Goal: Task Accomplishment & Management: Manage account settings

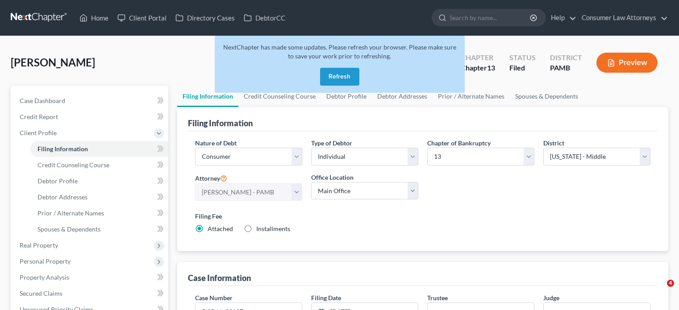
select select "1"
select select "0"
select select "3"
select select "68"
select select "19"
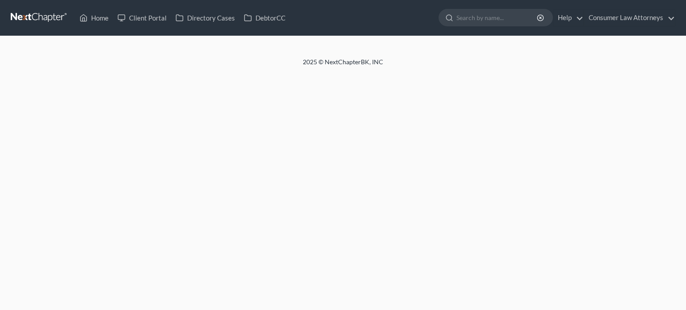
select select "1"
select select "0"
select select "3"
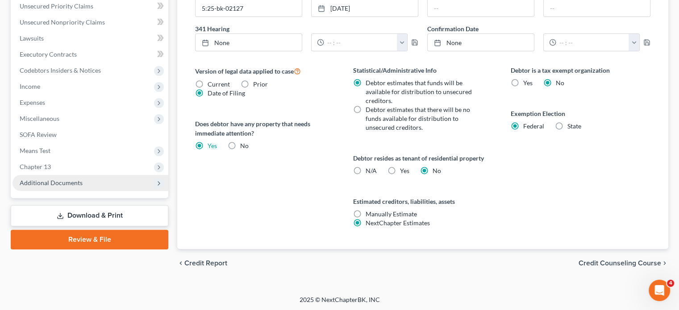
click at [80, 184] on span "Additional Documents" at bounding box center [51, 183] width 63 height 8
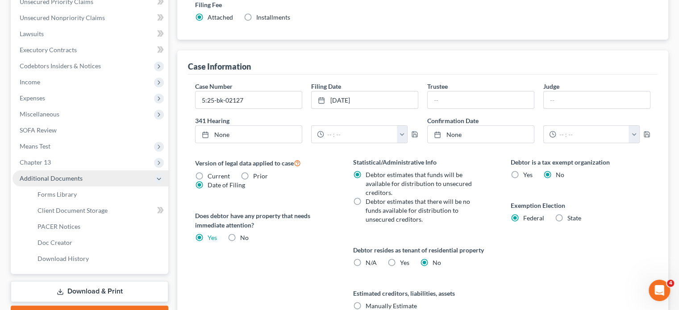
scroll to position [207, 0]
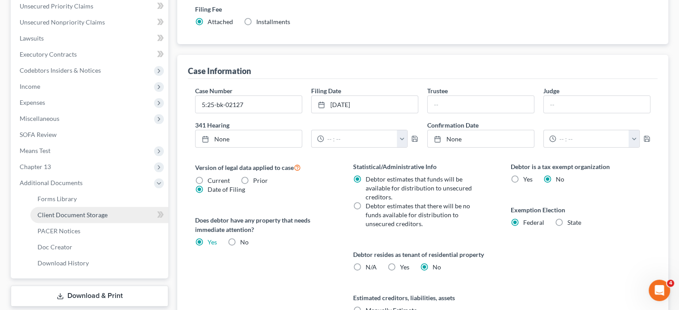
drag, startPoint x: 79, startPoint y: 212, endPoint x: 84, endPoint y: 211, distance: 5.9
click at [79, 212] on span "Client Document Storage" at bounding box center [73, 215] width 70 height 8
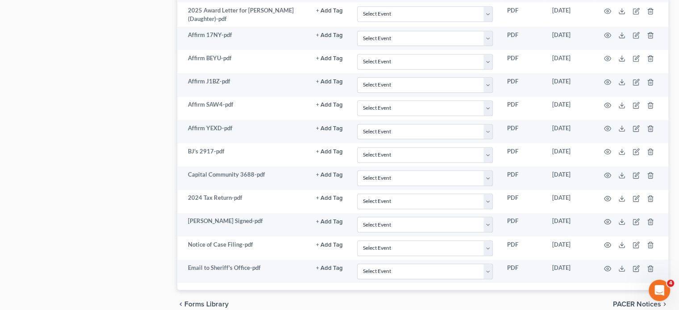
scroll to position [938, 0]
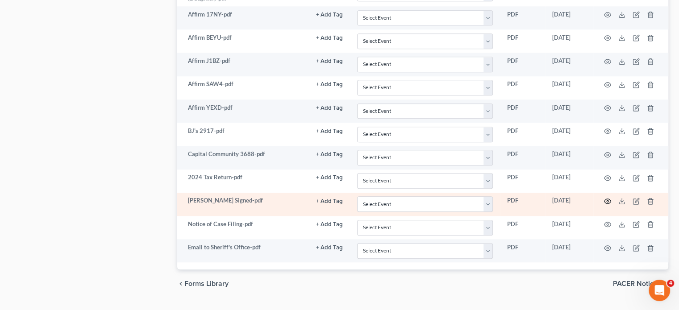
click at [607, 198] on icon "button" at bounding box center [607, 201] width 7 height 7
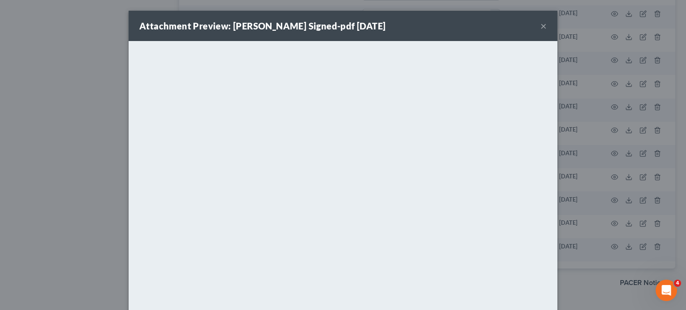
click at [540, 26] on button "×" at bounding box center [543, 26] width 6 height 11
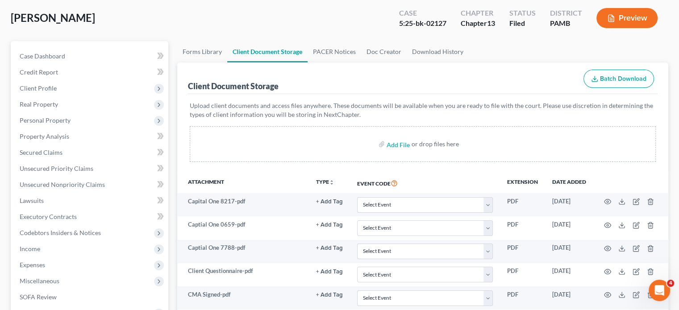
scroll to position [59, 0]
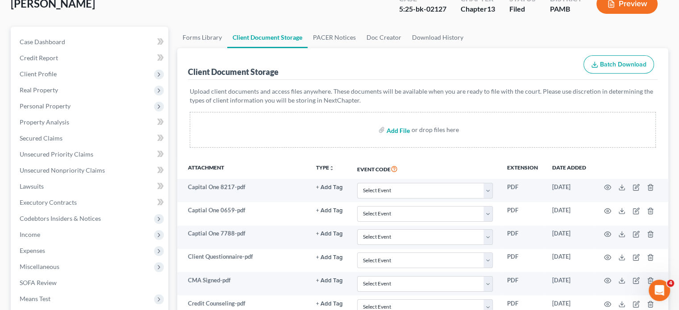
click at [397, 126] on input "file" at bounding box center [397, 130] width 21 height 16
type input "C:\fakepath\122-C.pdf"
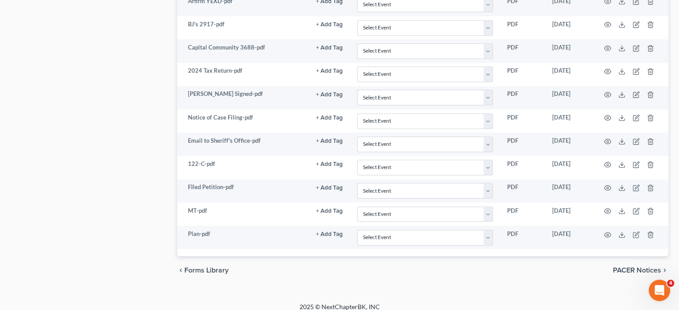
scroll to position [1045, 0]
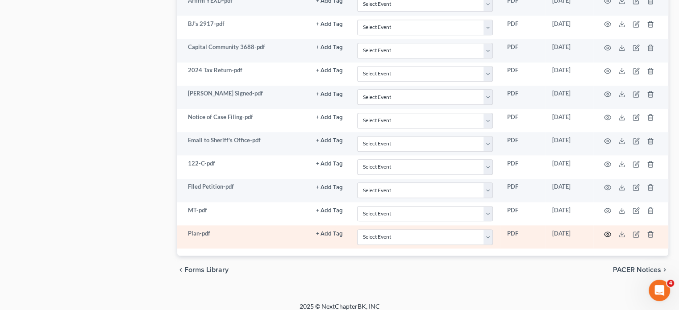
click at [606, 232] on icon "button" at bounding box center [608, 234] width 7 height 5
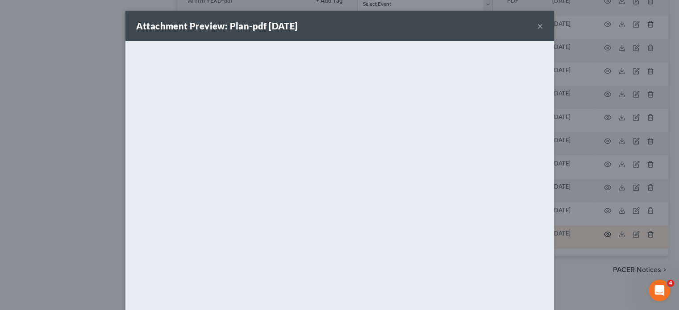
scroll to position [1044, 0]
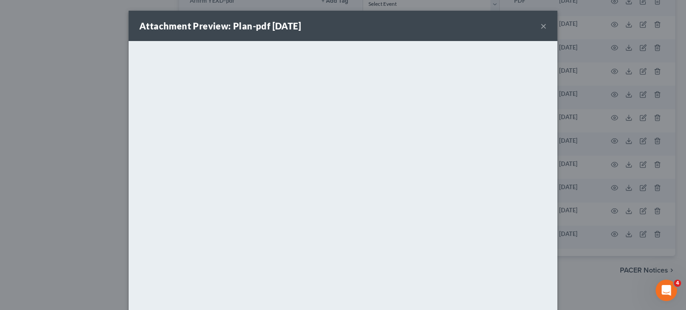
click at [541, 25] on button "×" at bounding box center [543, 26] width 6 height 11
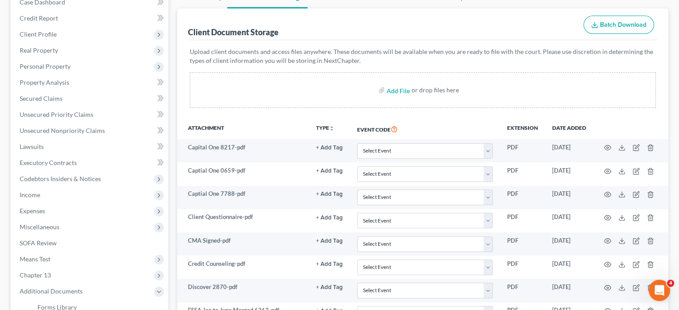
scroll to position [0, 0]
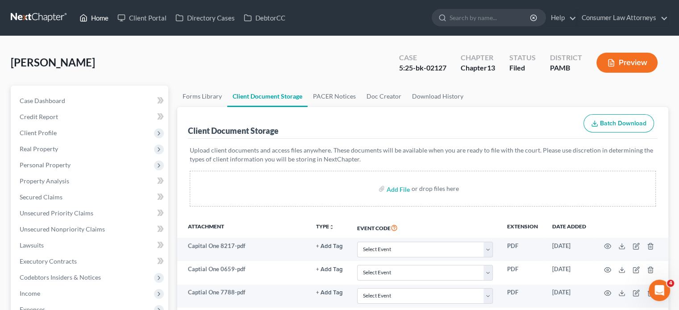
click at [103, 20] on link "Home" at bounding box center [94, 18] width 38 height 16
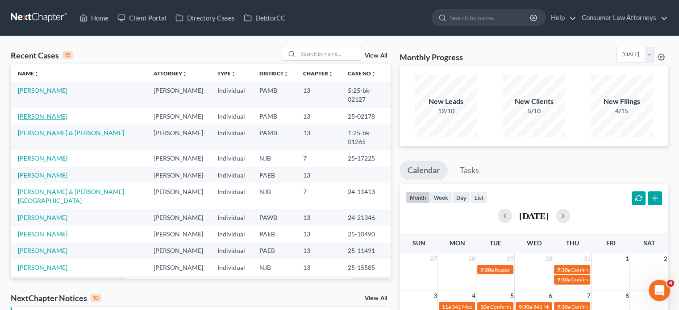
click at [34, 113] on link "Hank, Randy" at bounding box center [43, 117] width 50 height 8
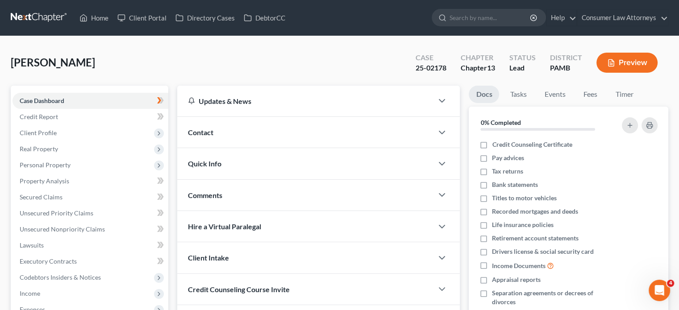
scroll to position [180, 0]
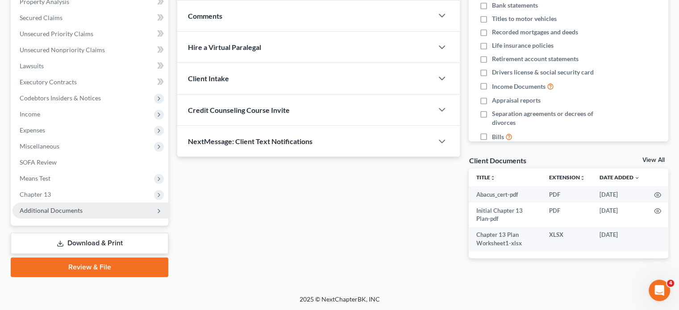
click at [163, 214] on icon at bounding box center [158, 211] width 7 height 7
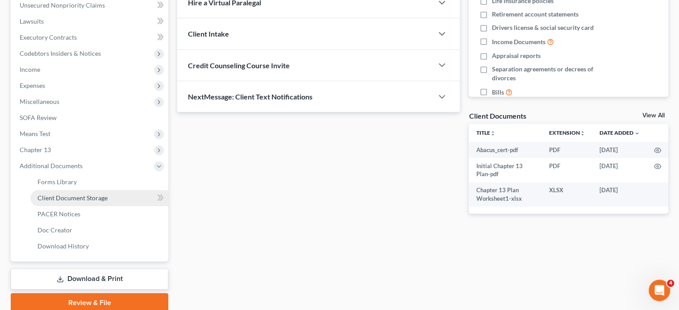
click at [151, 198] on link "Client Document Storage" at bounding box center [99, 198] width 138 height 16
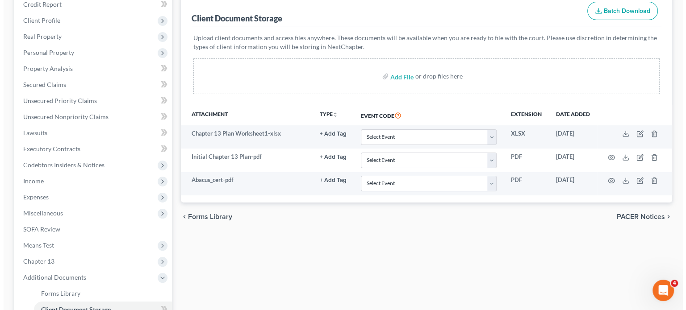
scroll to position [134, 0]
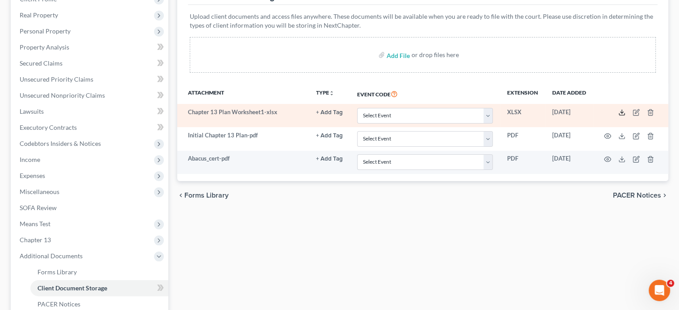
click at [620, 110] on icon at bounding box center [621, 112] width 7 height 7
click at [649, 110] on icon "button" at bounding box center [650, 113] width 4 height 6
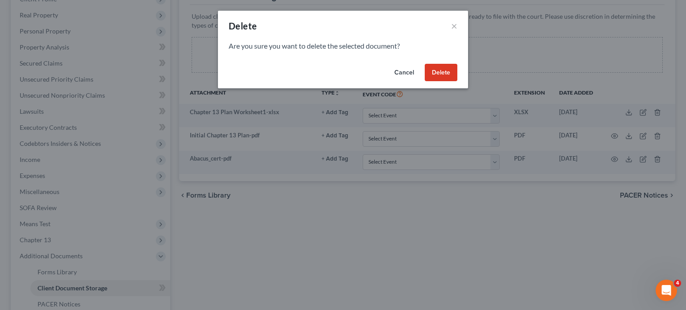
click at [436, 74] on button "Delete" at bounding box center [441, 73] width 33 height 18
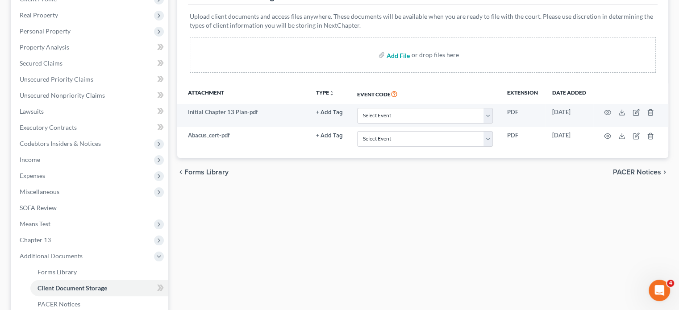
click at [398, 57] on input "file" at bounding box center [397, 55] width 21 height 16
type input "C:\fakepath\SIGNED PAGES.pdf"
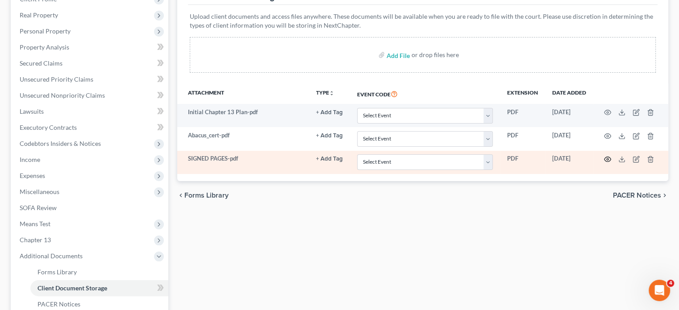
click at [609, 159] on circle "button" at bounding box center [608, 160] width 2 height 2
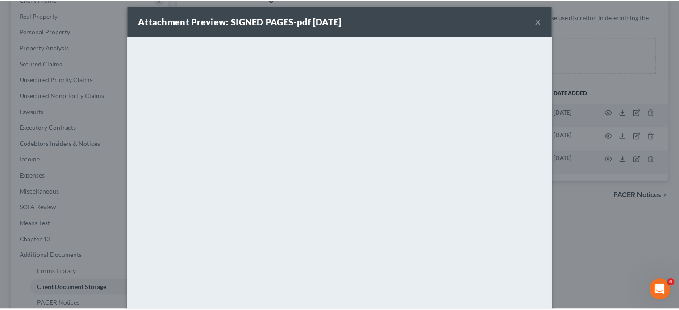
scroll to position [0, 0]
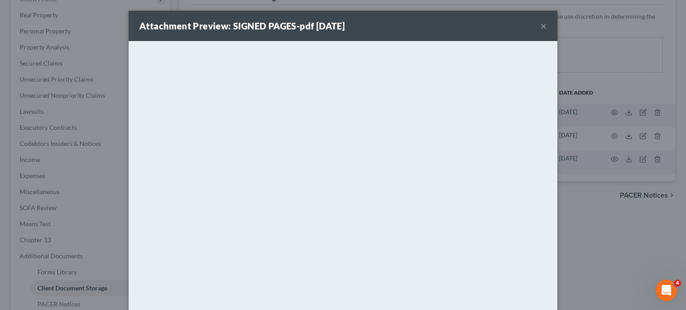
click at [536, 25] on div "Attachment Preview: SIGNED PAGES-pdf 08/13/2025 ×" at bounding box center [343, 26] width 429 height 30
click at [540, 25] on button "×" at bounding box center [543, 26] width 6 height 11
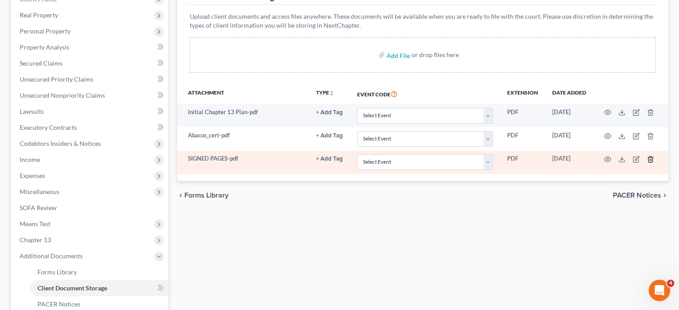
click at [651, 159] on line "button" at bounding box center [651, 160] width 0 height 2
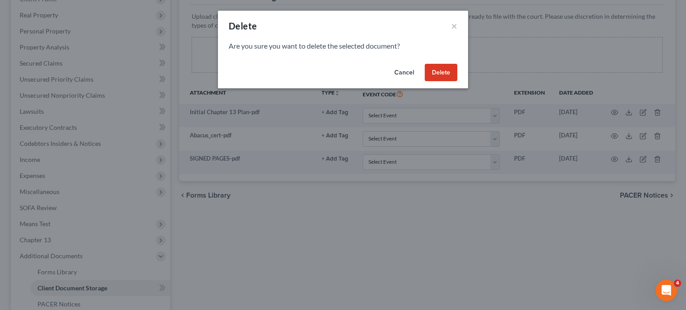
click at [435, 75] on button "Delete" at bounding box center [441, 73] width 33 height 18
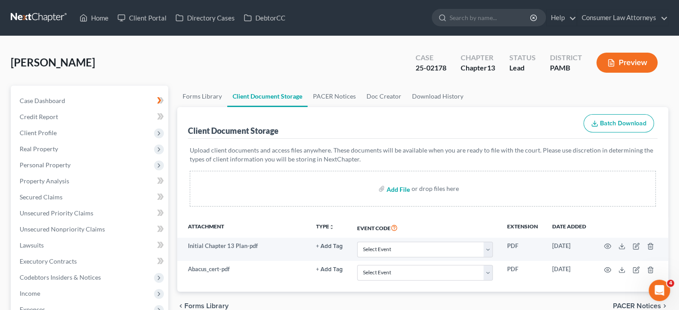
click at [400, 188] on input "file" at bounding box center [397, 189] width 21 height 16
type input "C:\fakepath\Filed Petition.pdf"
click at [399, 191] on input "file" at bounding box center [397, 189] width 21 height 16
type input "C:\fakepath\Wet Signatures for Second Filing August 2025-20250813173624.zip"
